Goal: Task Accomplishment & Management: Use online tool/utility

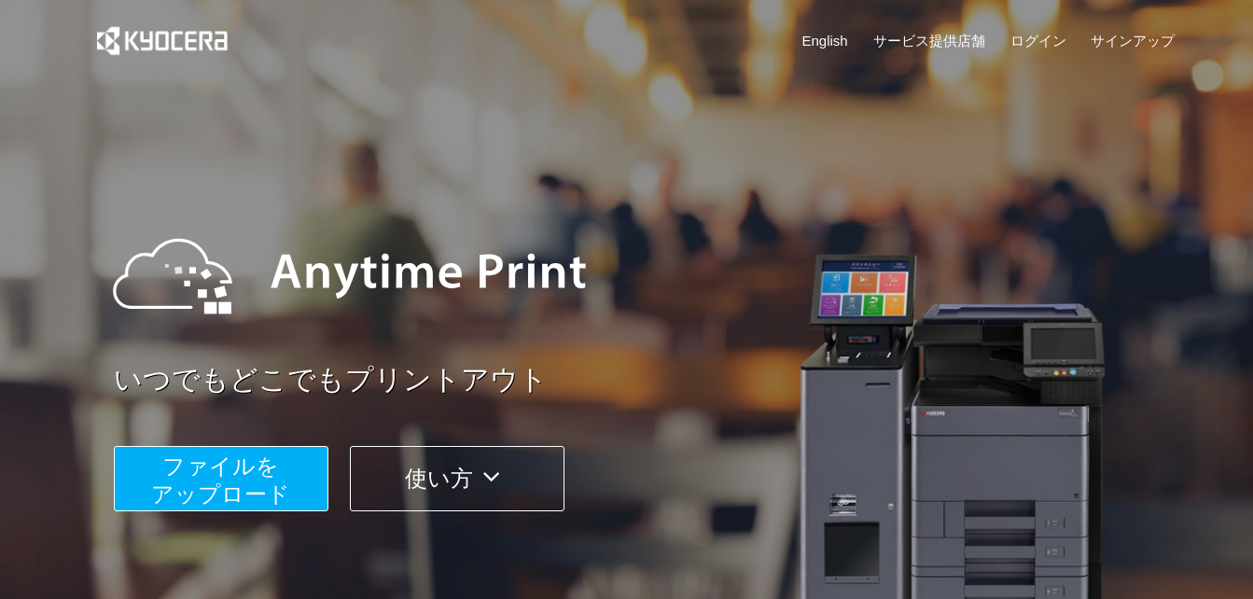
click at [284, 478] on span "ファイルを ​​アップロード" at bounding box center [220, 479] width 139 height 53
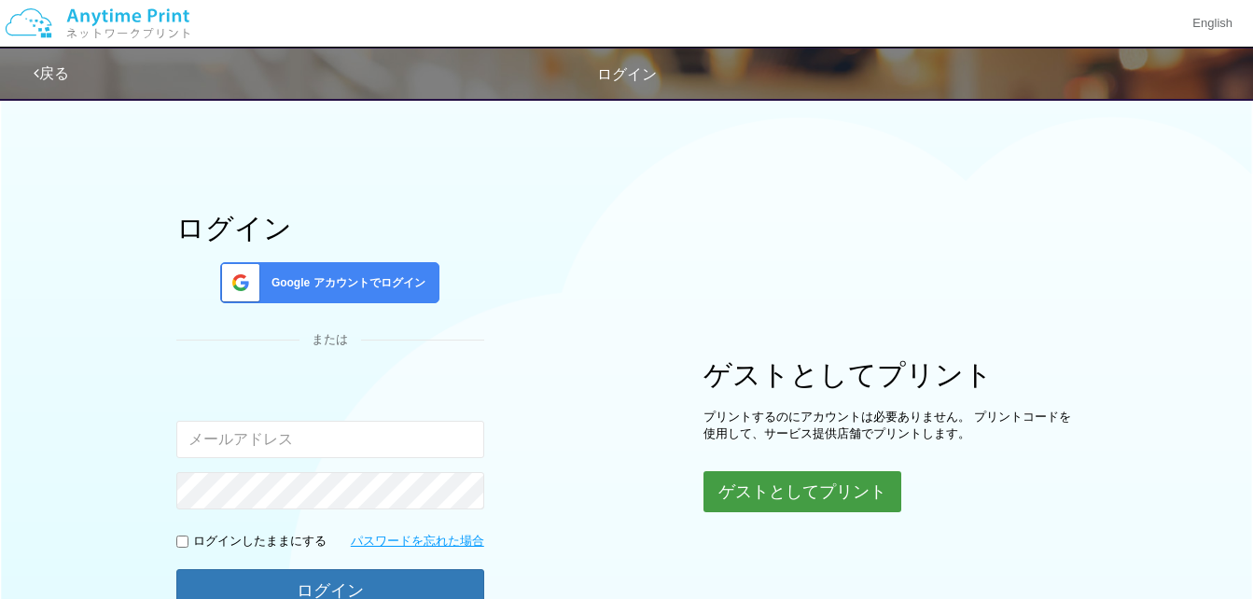
click at [757, 480] on button "ゲストとしてプリント" at bounding box center [802, 491] width 198 height 41
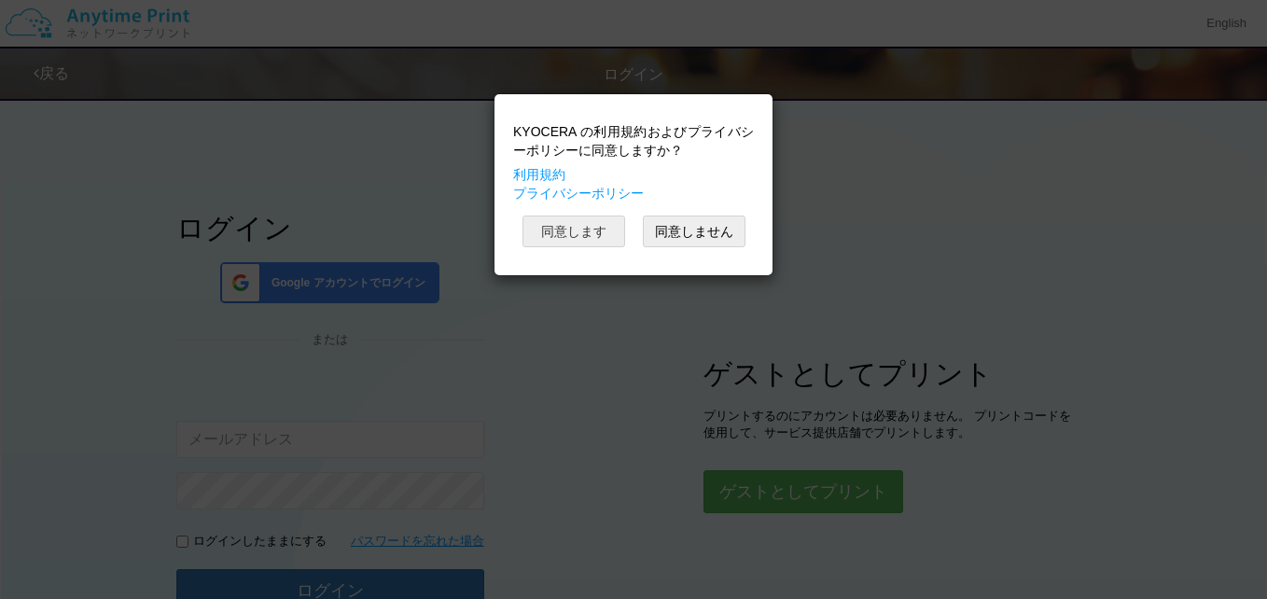
click at [571, 236] on button "同意します" at bounding box center [573, 231] width 103 height 32
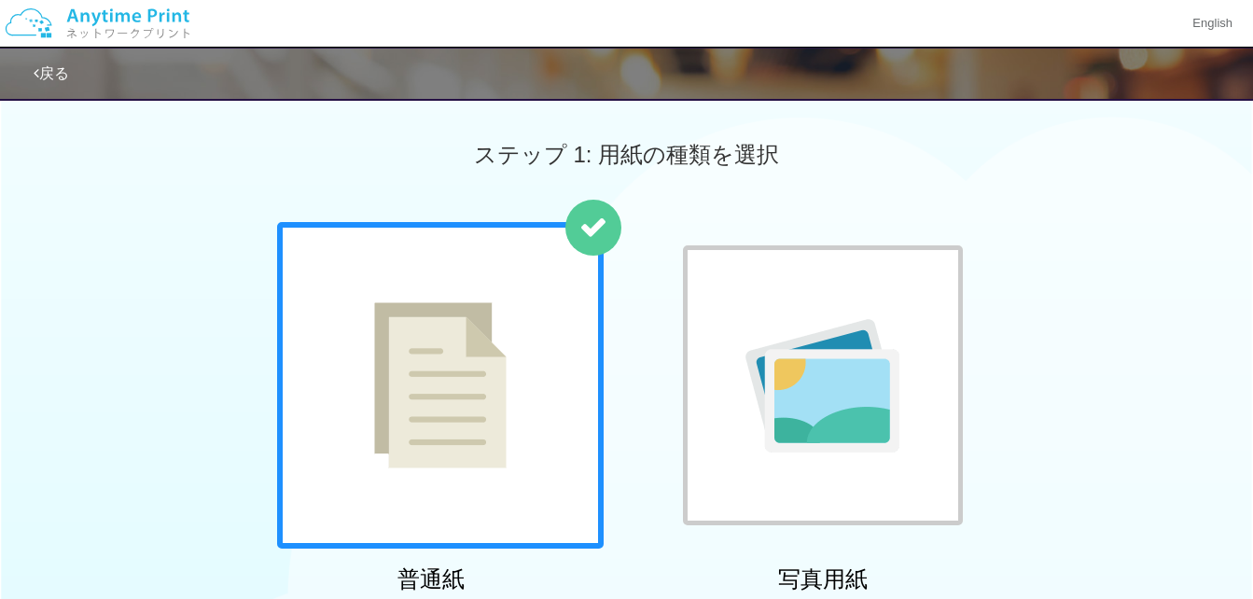
scroll to position [523, 0]
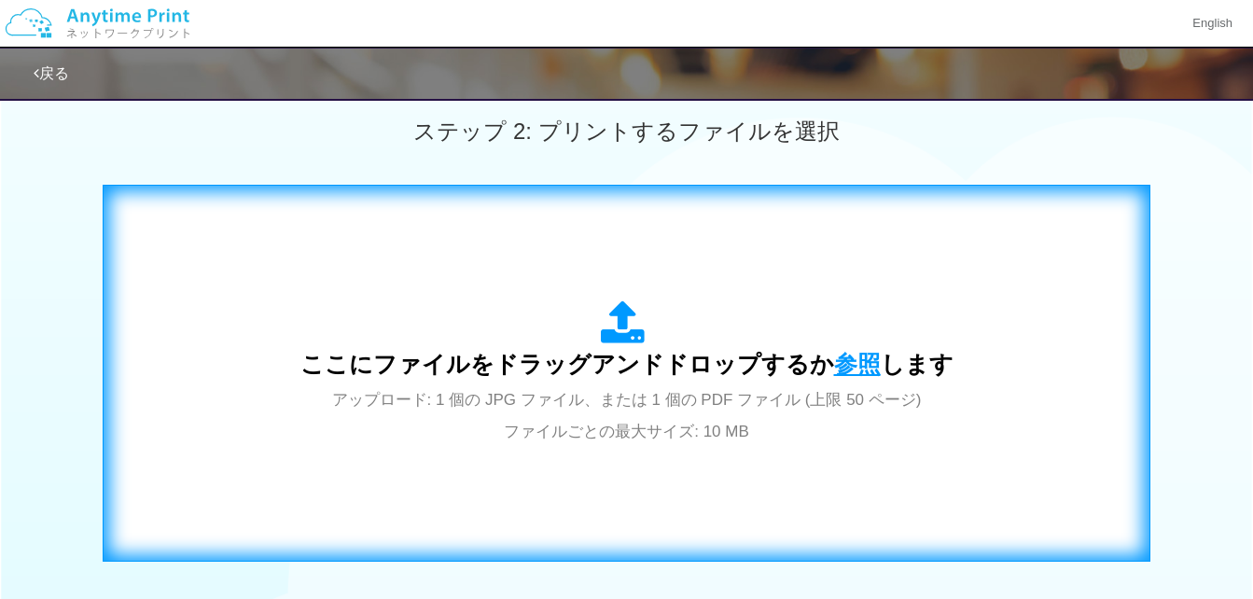
click at [840, 368] on span "参照" at bounding box center [857, 364] width 47 height 26
click at [844, 365] on span "参照" at bounding box center [857, 364] width 47 height 26
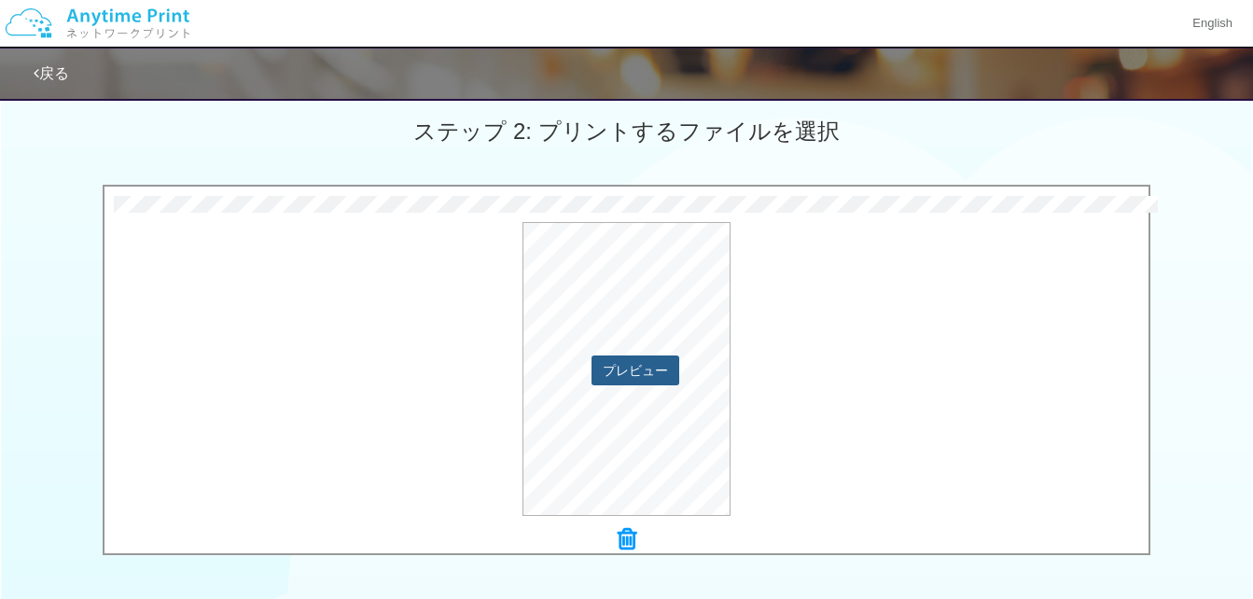
click at [624, 367] on button "プレビュー" at bounding box center [635, 370] width 88 height 30
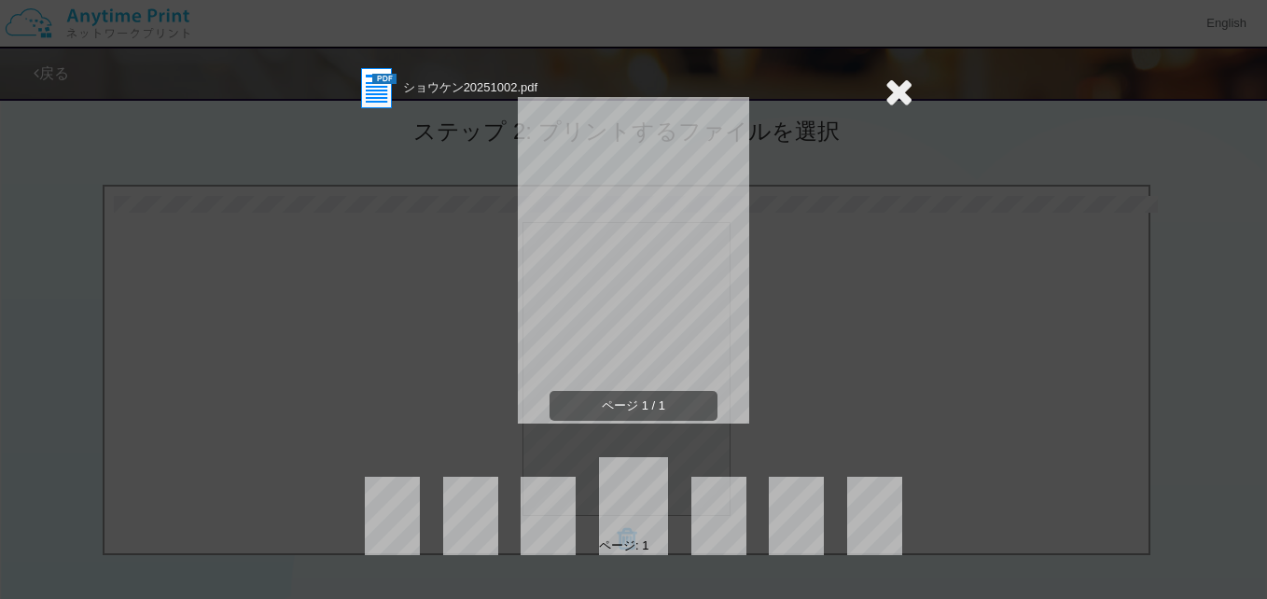
click at [896, 90] on icon at bounding box center [898, 91] width 29 height 37
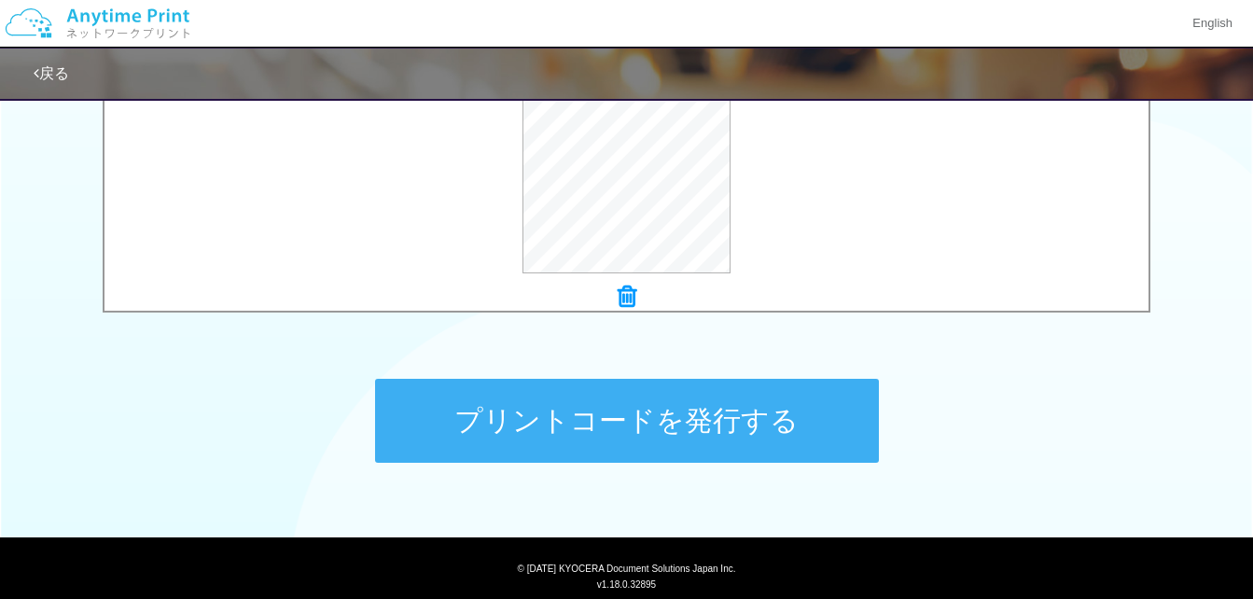
scroll to position [820, 0]
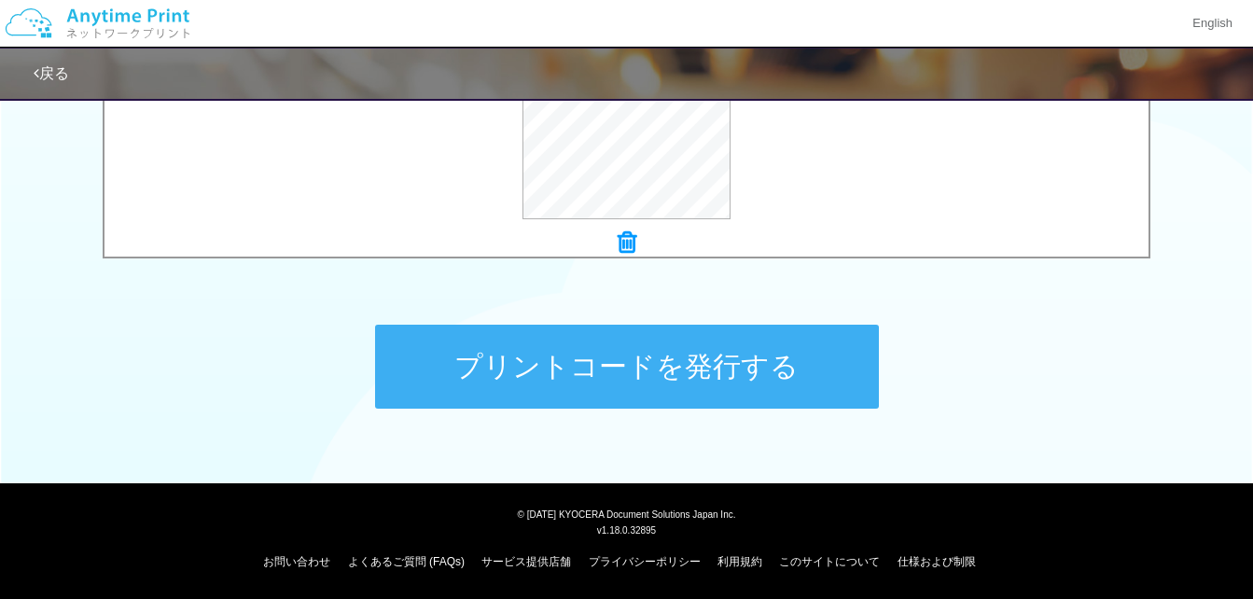
click at [632, 370] on button "プリントコードを発行する" at bounding box center [627, 367] width 504 height 84
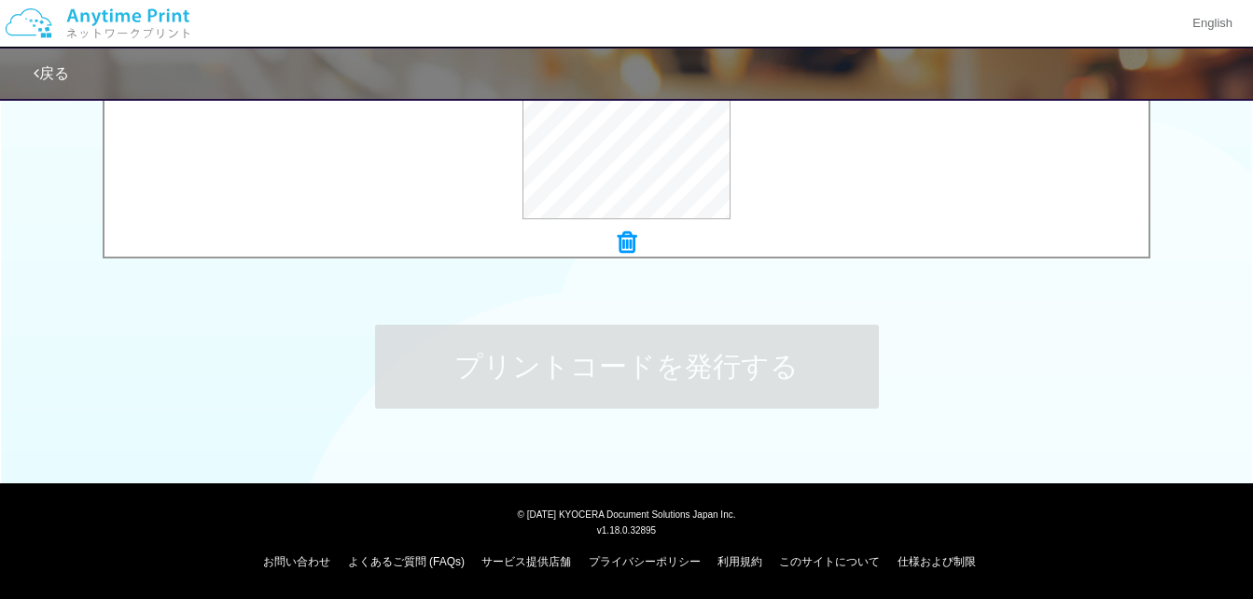
scroll to position [0, 0]
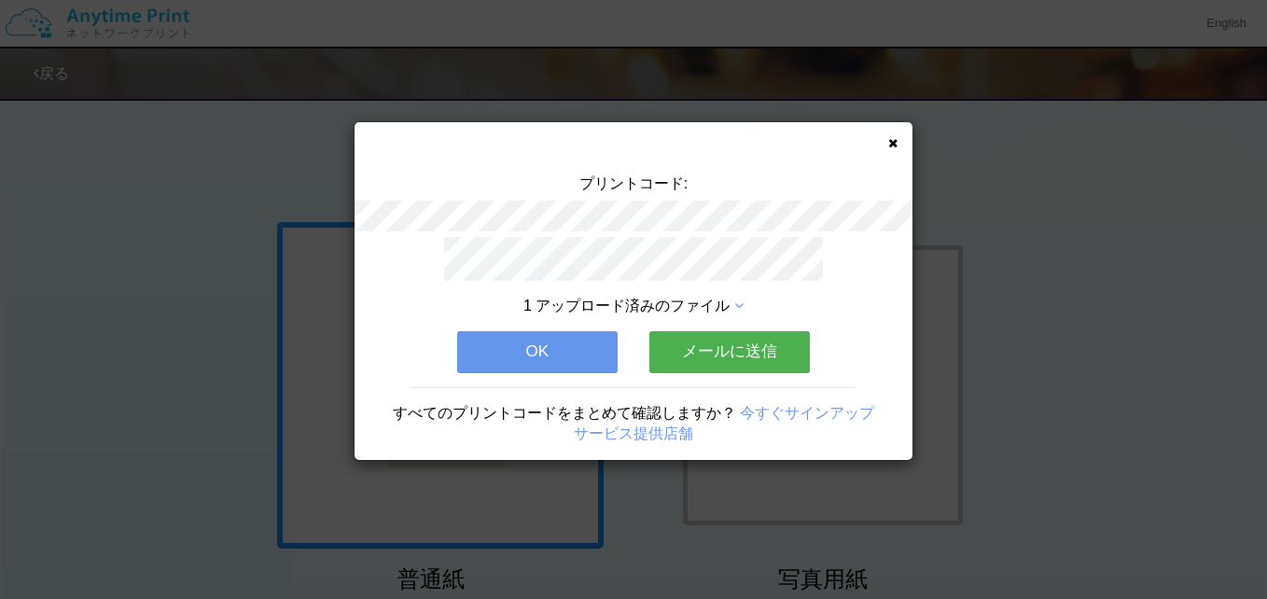
click at [570, 335] on button "OK" at bounding box center [537, 351] width 160 height 41
